Goal: Task Accomplishment & Management: Use online tool/utility

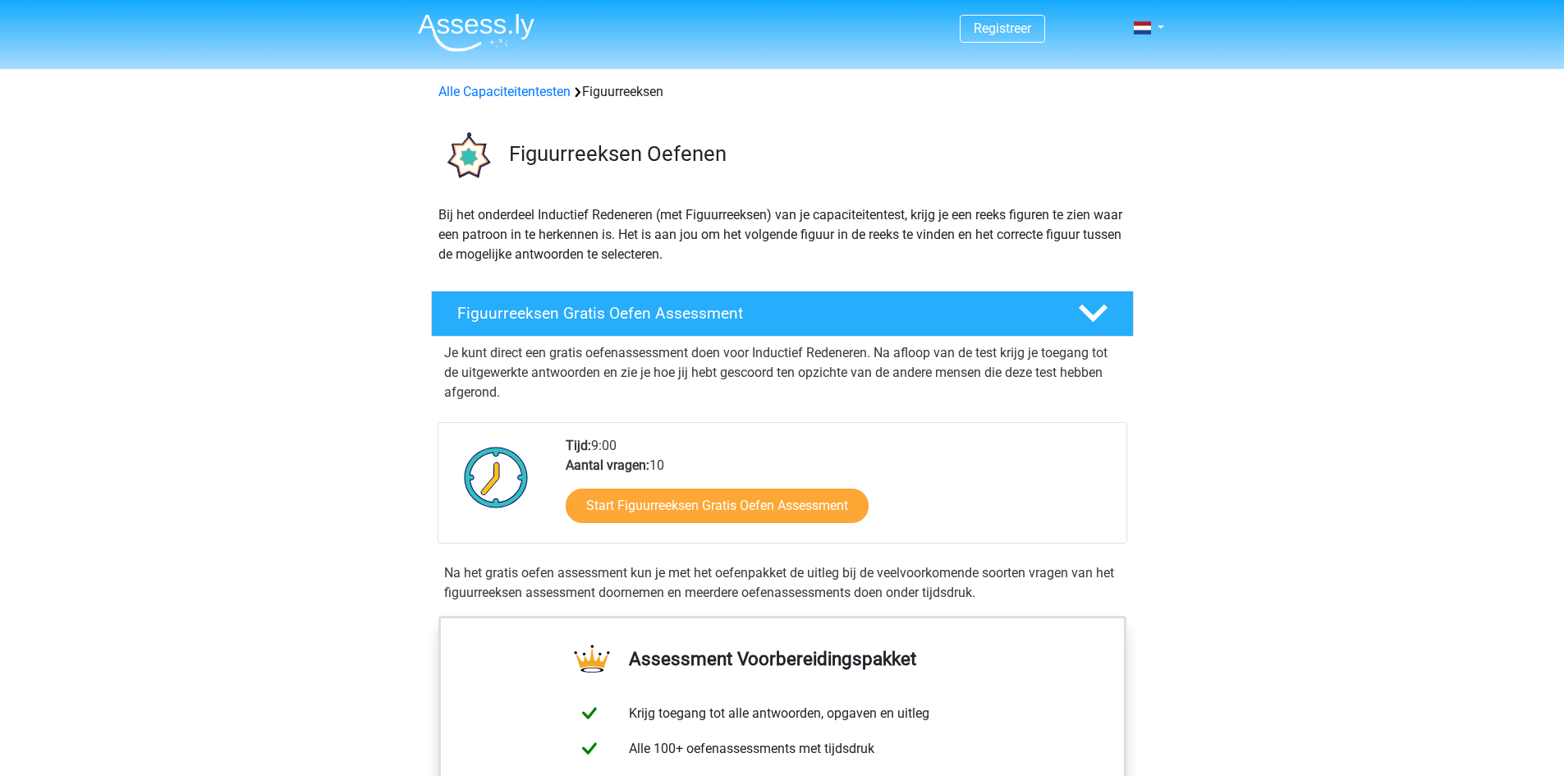
scroll to position [138, 0]
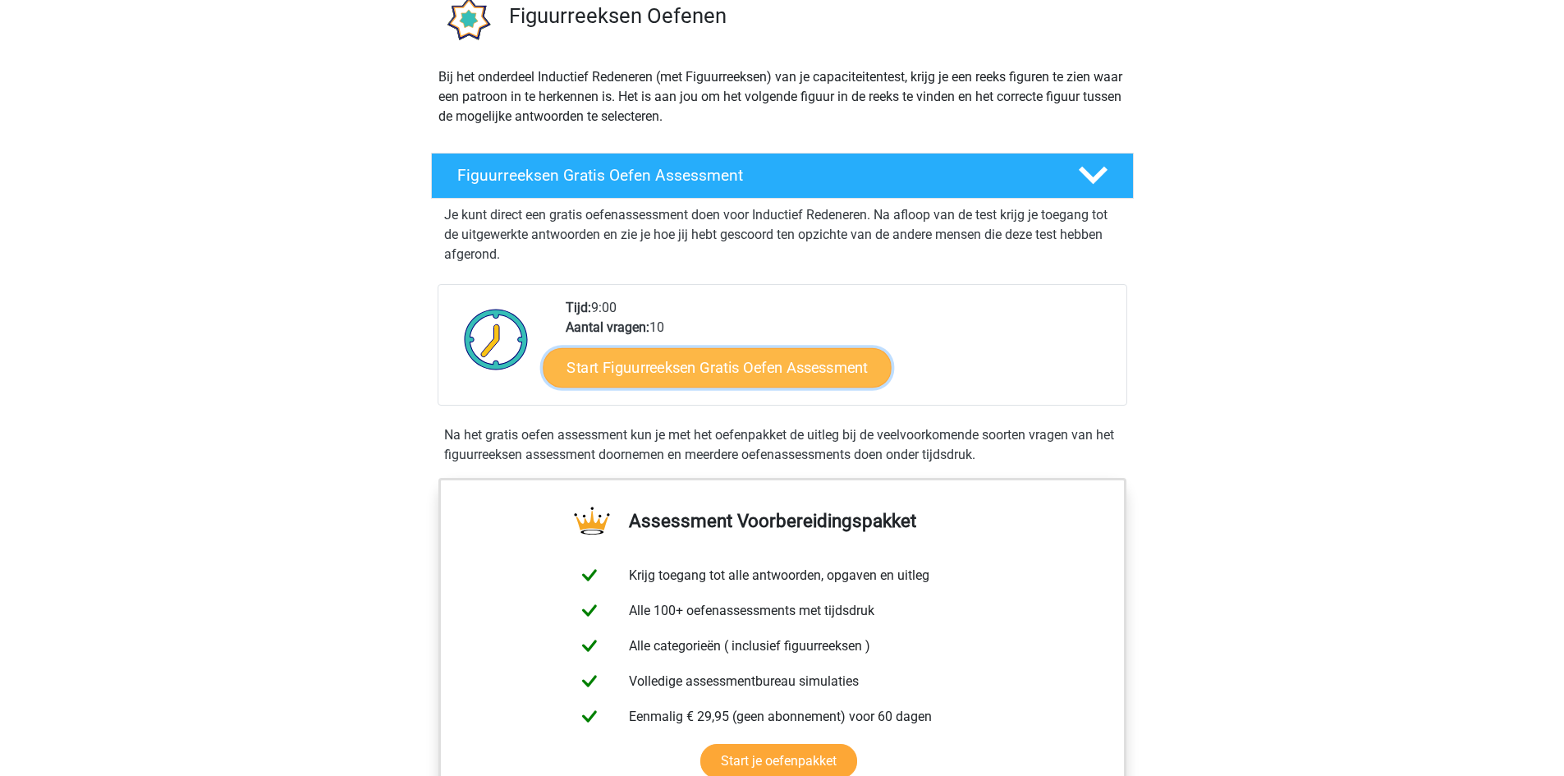
click at [730, 355] on link "Start Figuurreeksen Gratis Oefen Assessment" at bounding box center [717, 366] width 348 height 39
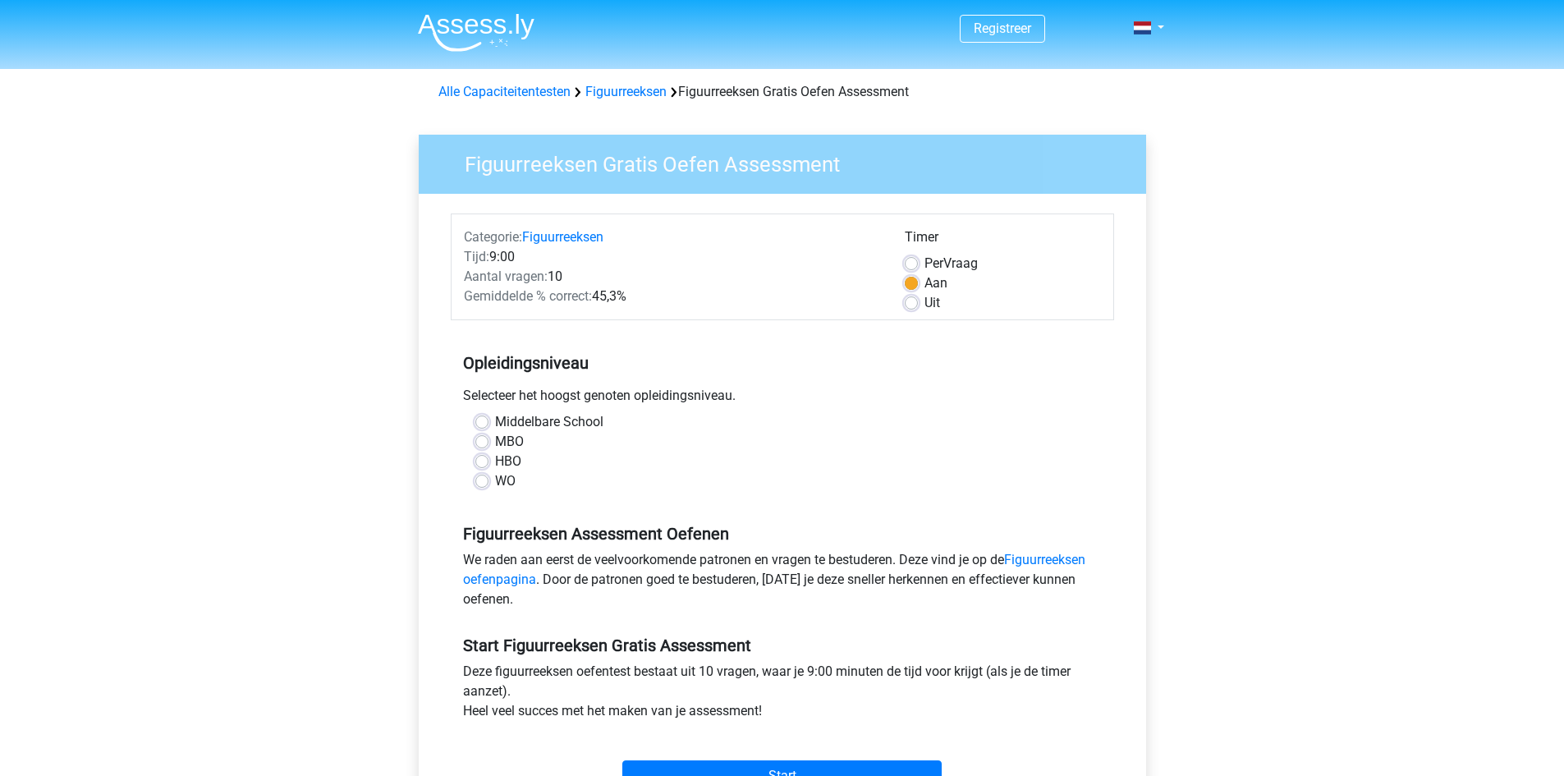
scroll to position [109, 0]
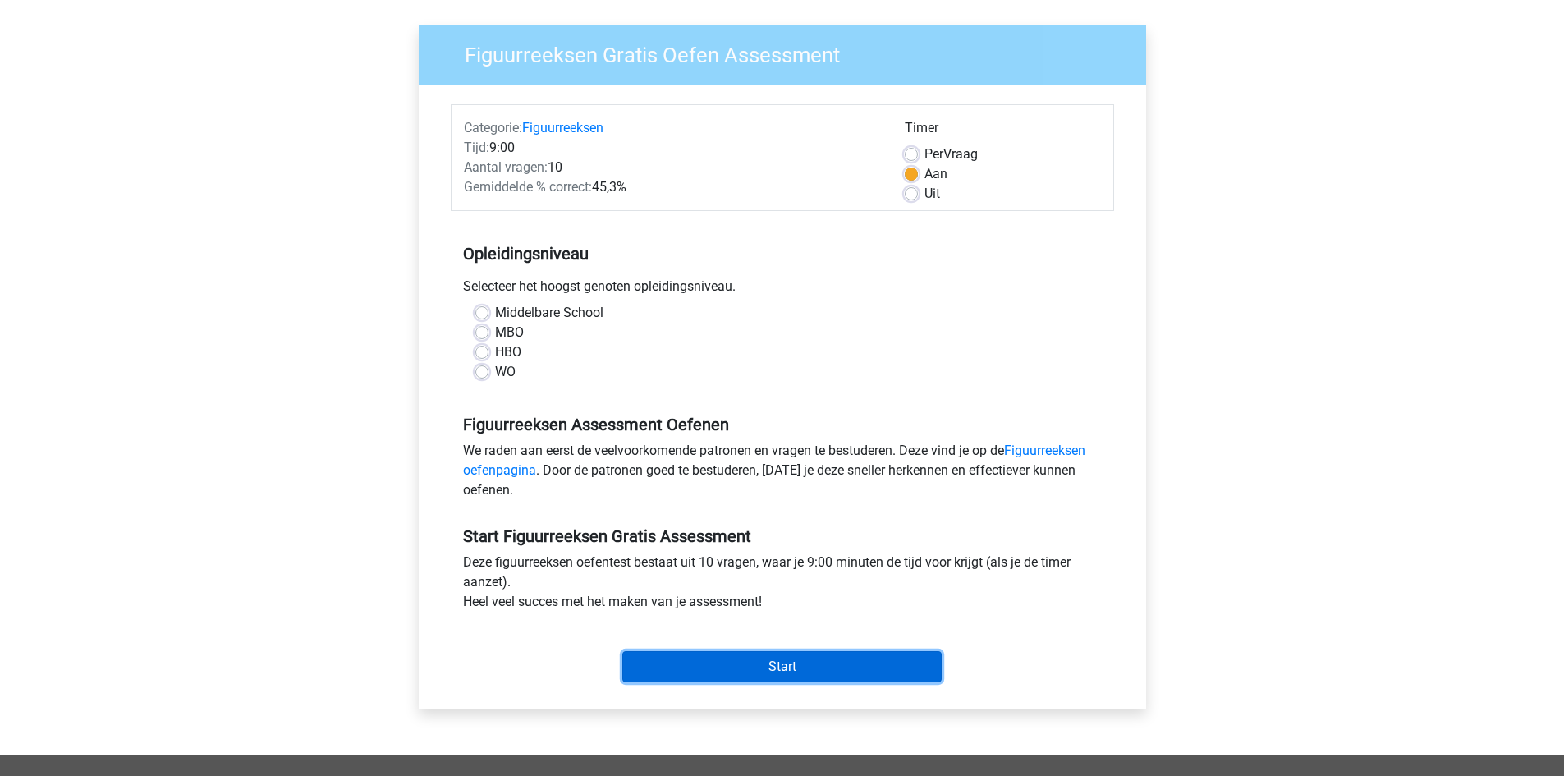
click at [726, 653] on input "Start" at bounding box center [781, 666] width 319 height 31
click at [484, 320] on div "Middelbare School" at bounding box center [782, 313] width 614 height 20
click at [474, 294] on div "Selecteer het hoogst genoten opleidingsniveau." at bounding box center [782, 290] width 663 height 26
click at [495, 316] on label "Middelbare School" at bounding box center [549, 313] width 108 height 20
click at [479, 316] on input "Middelbare School" at bounding box center [481, 311] width 13 height 16
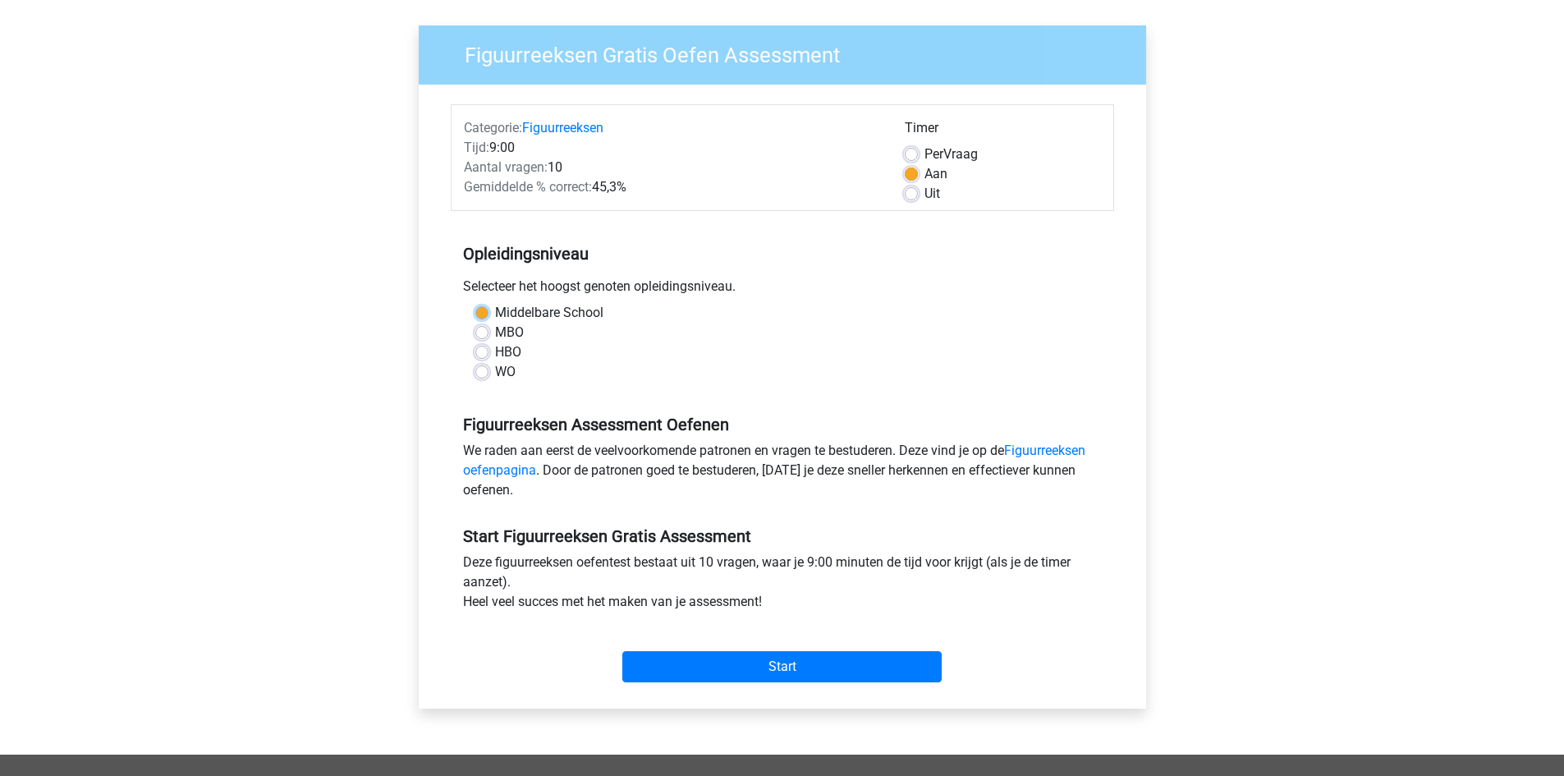
radio input "true"
click at [742, 702] on div "Categorie: Figuurreeksen Tijd: 9:00 Aantal vragen: 10 Gemiddelde % correct: 45,…" at bounding box center [782, 397] width 703 height 624
click at [744, 690] on div "Categorie: Figuurreeksen Tijd: 9:00 Aantal vragen: 10 Gemiddelde % correct: 45,…" at bounding box center [782, 397] width 703 height 624
click at [705, 648] on div "Start" at bounding box center [782, 653] width 663 height 57
click at [705, 658] on input "Start" at bounding box center [781, 666] width 319 height 31
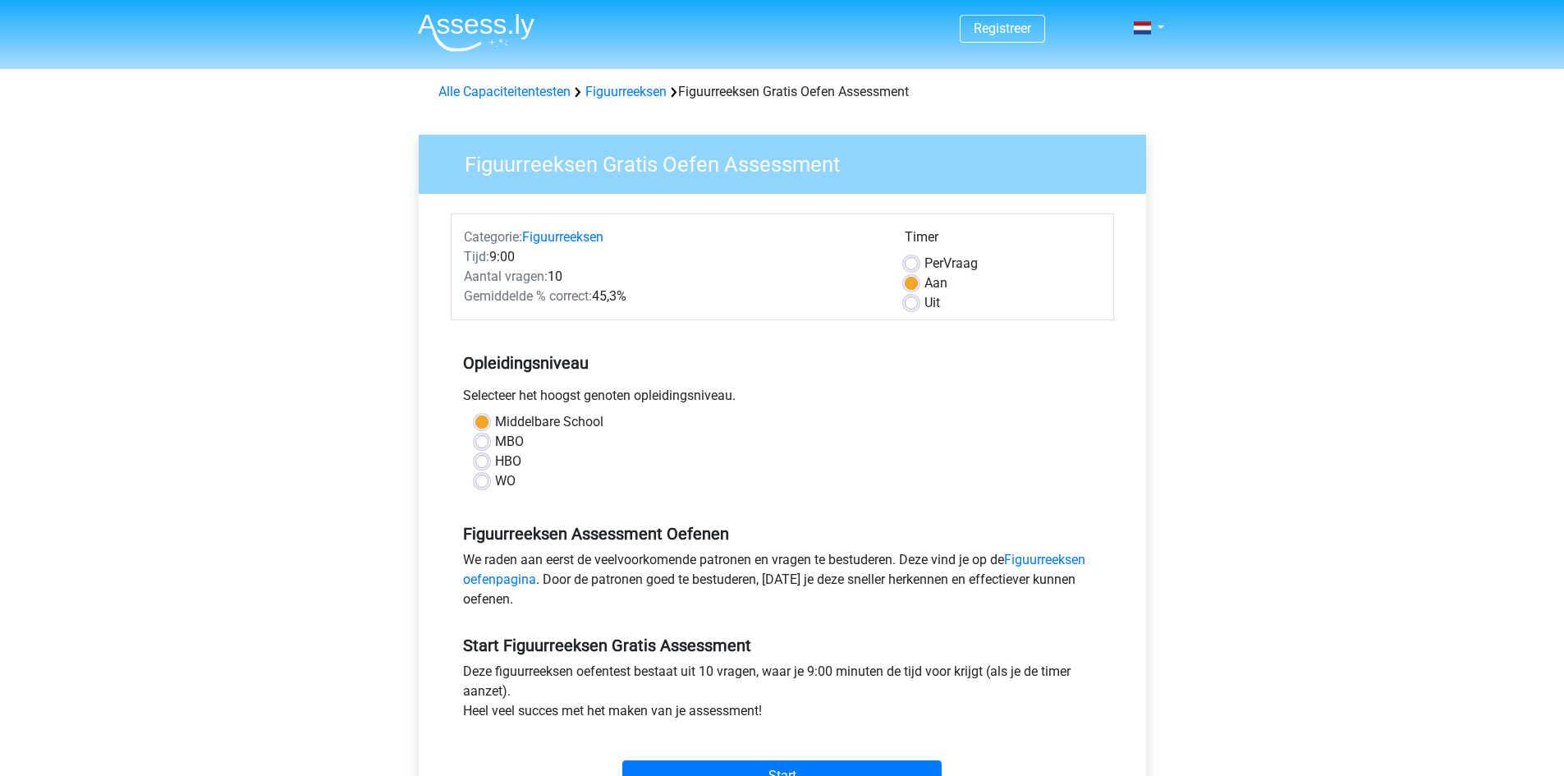
scroll to position [109, 0]
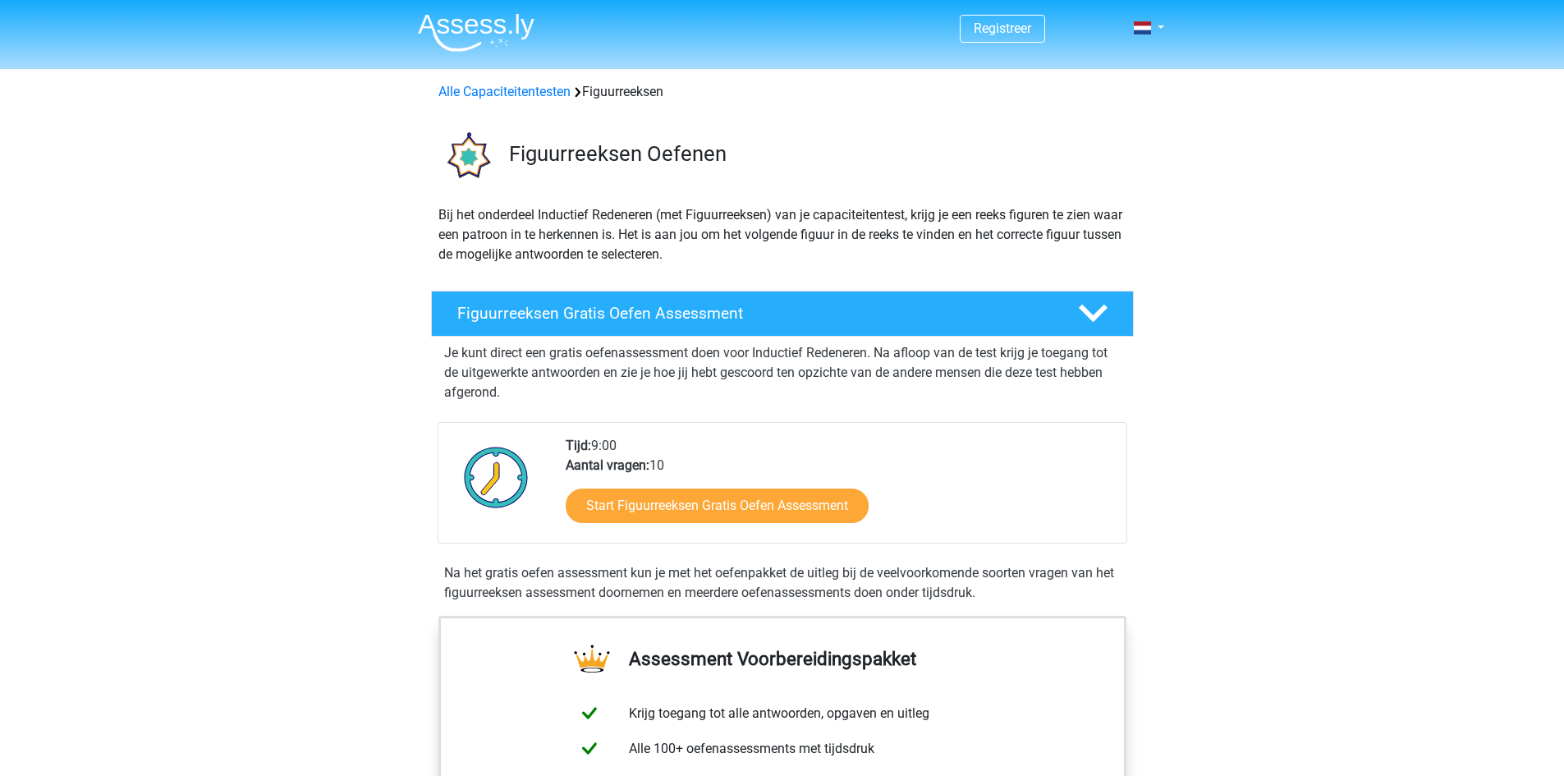
scroll to position [138, 0]
